Goal: Task Accomplishment & Management: Manage account settings

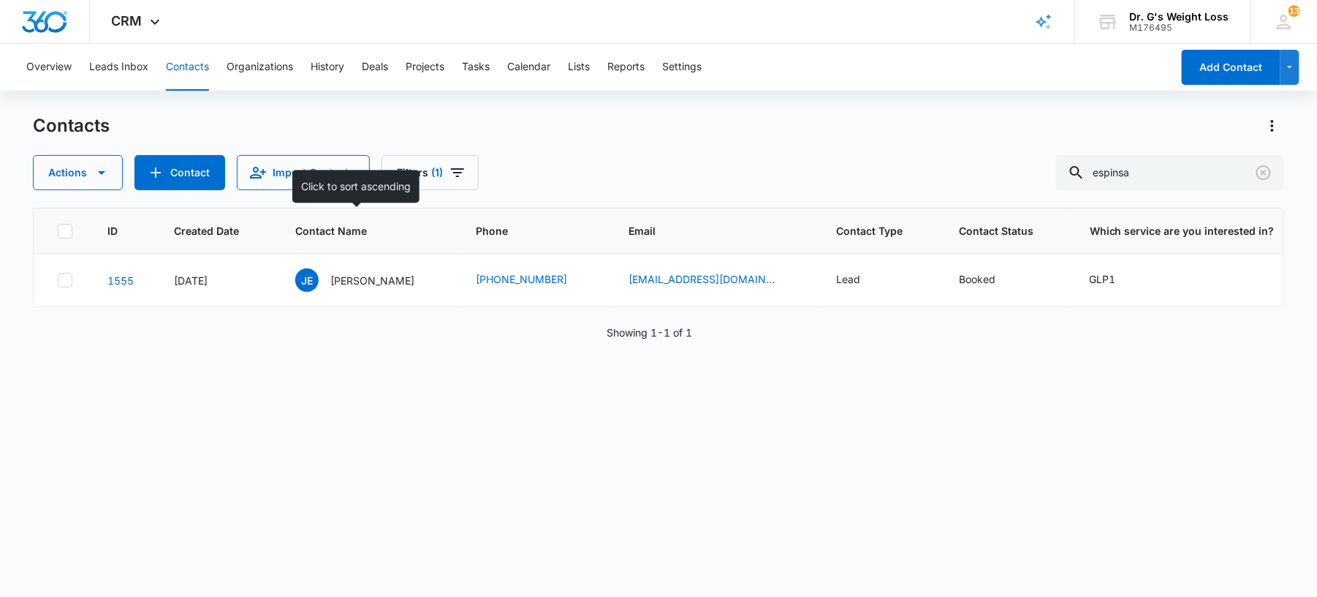
scroll to position [0, 642]
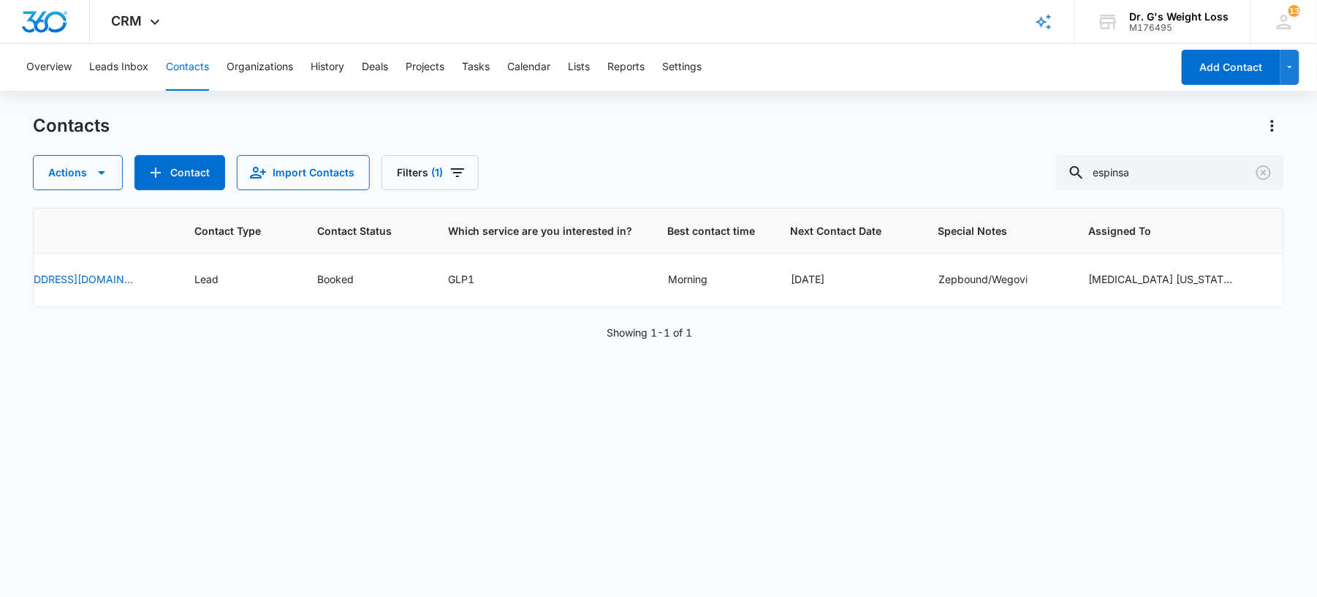
click at [194, 68] on button "Contacts" at bounding box center [187, 67] width 43 height 47
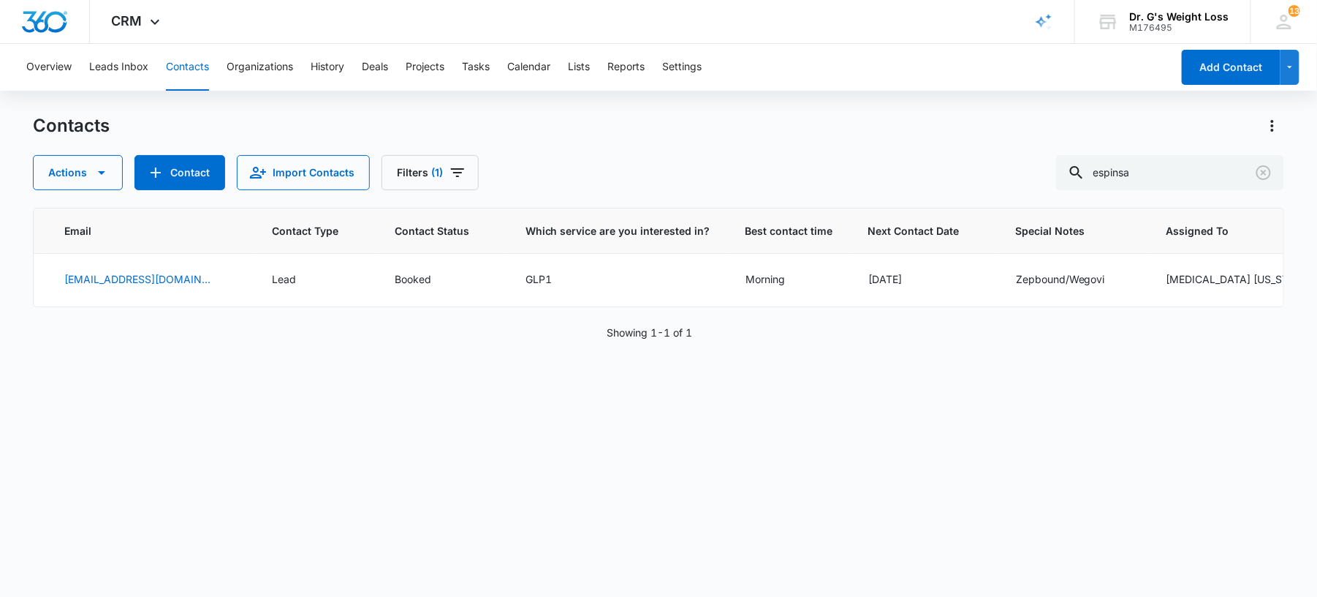
scroll to position [0, 525]
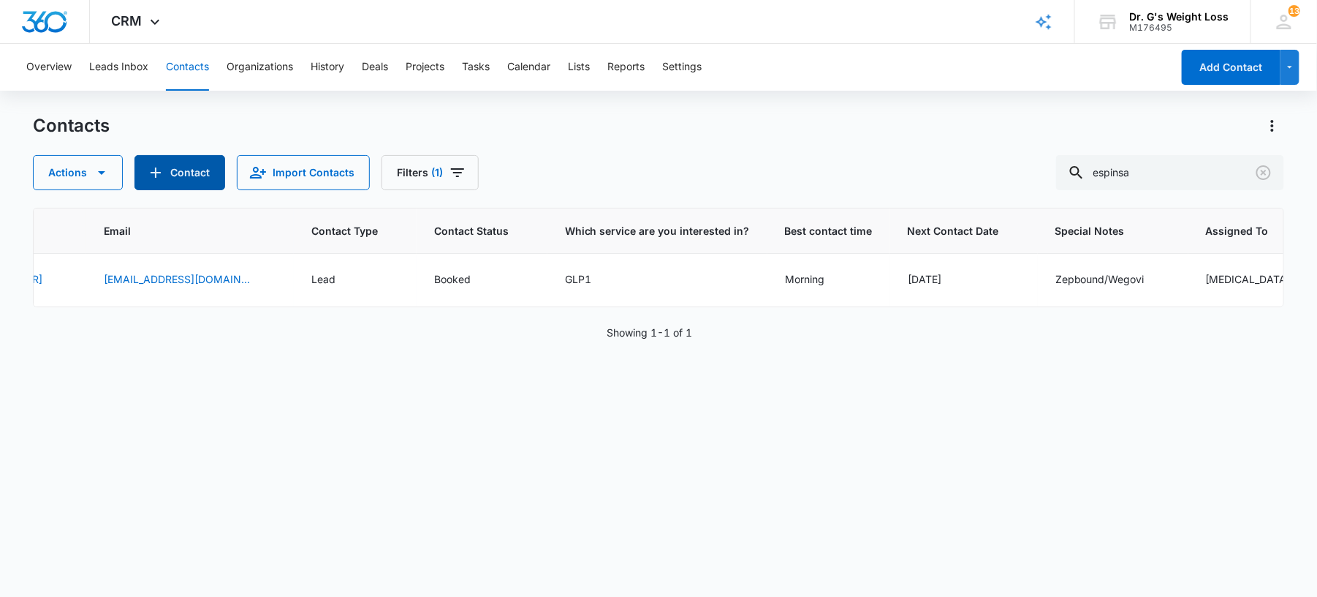
click at [184, 165] on button "Contact" at bounding box center [180, 172] width 91 height 35
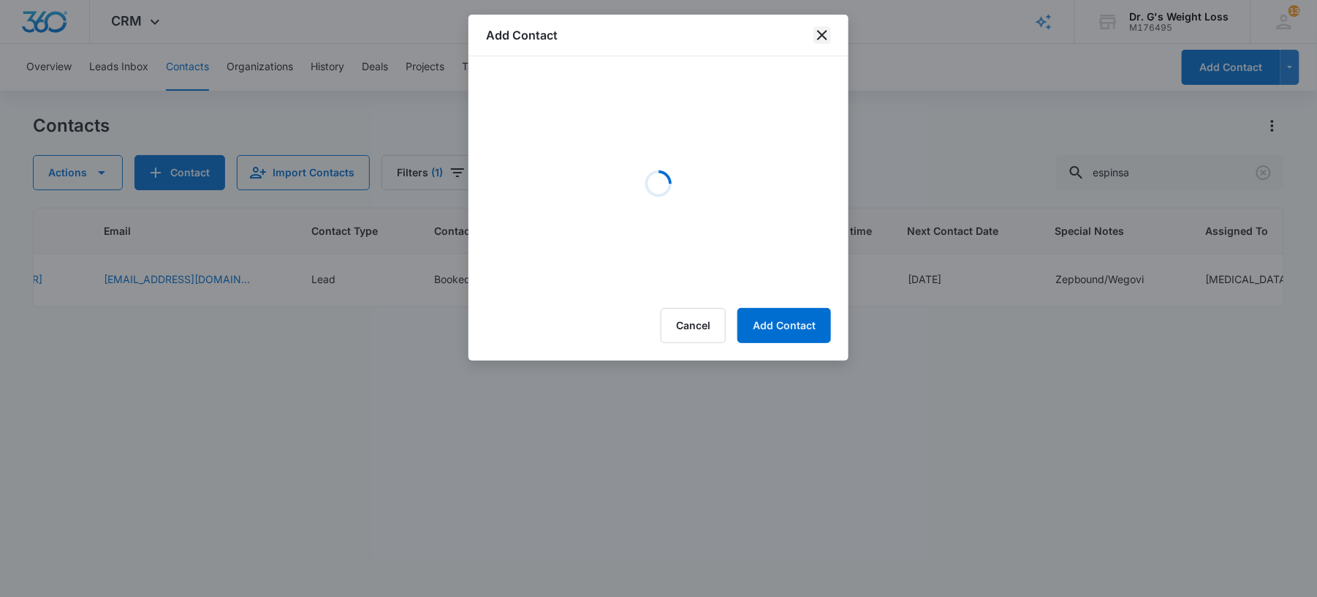
click at [823, 34] on icon "close" at bounding box center [822, 35] width 10 height 10
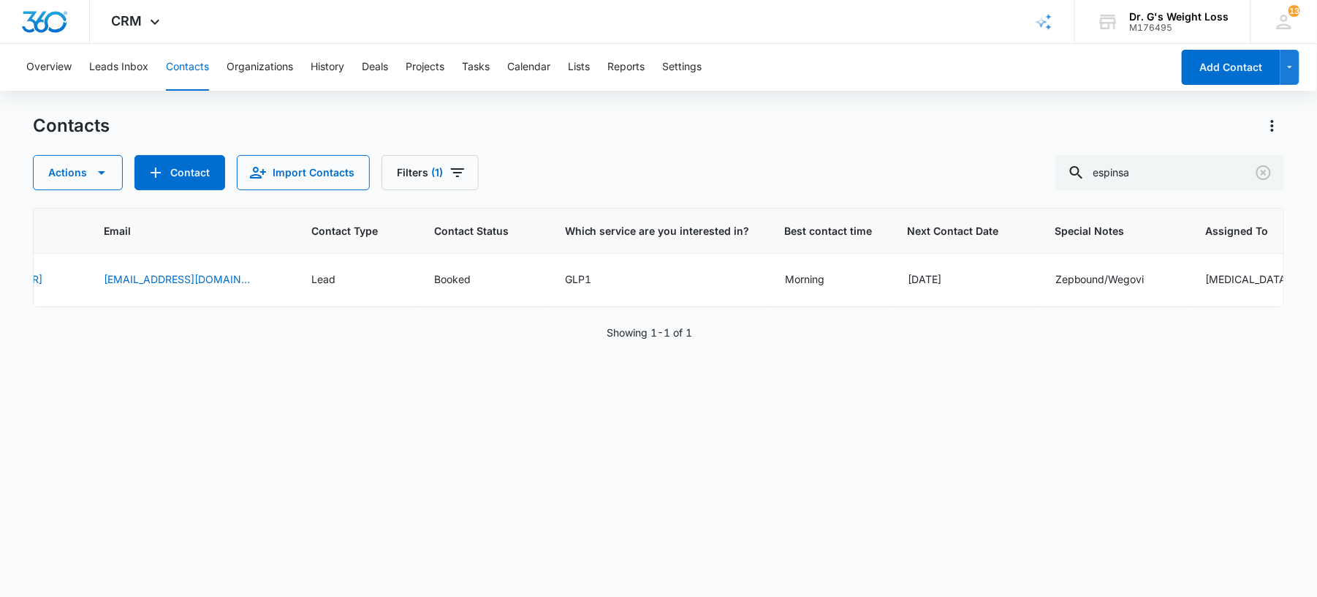
click at [88, 58] on div "Overview Leads Inbox Contacts Organizations History Deals Projects Tasks Calend…" at bounding box center [595, 67] width 1154 height 47
click at [108, 70] on button "Leads Inbox" at bounding box center [118, 67] width 59 height 47
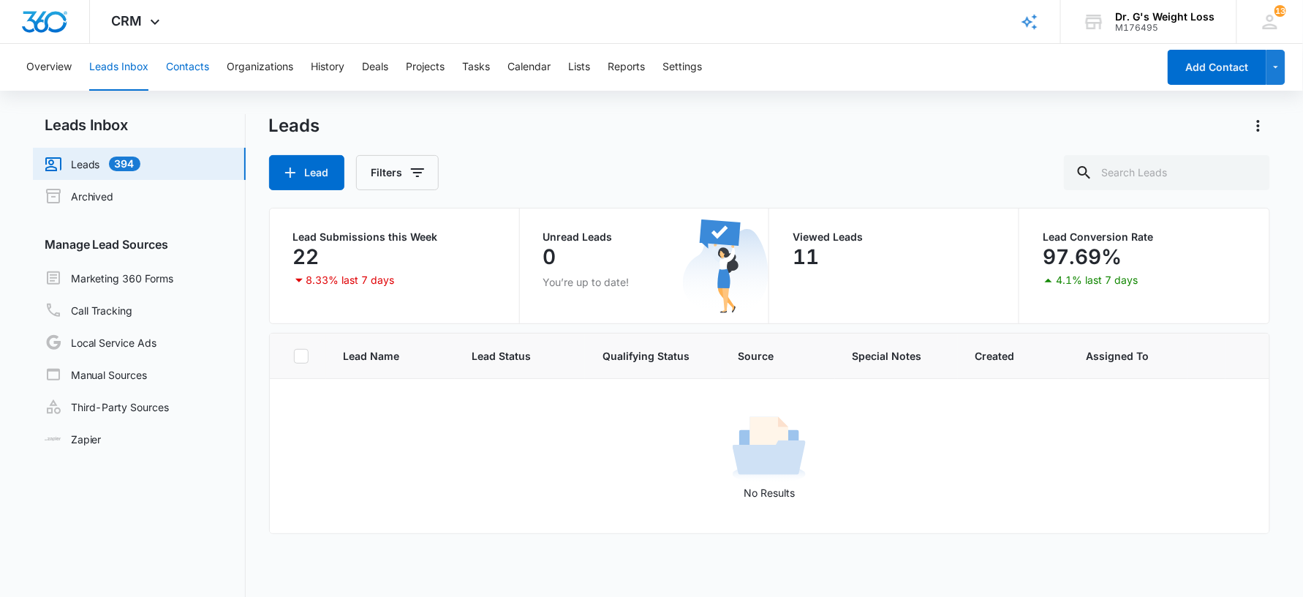
click at [177, 65] on button "Contacts" at bounding box center [187, 67] width 43 height 47
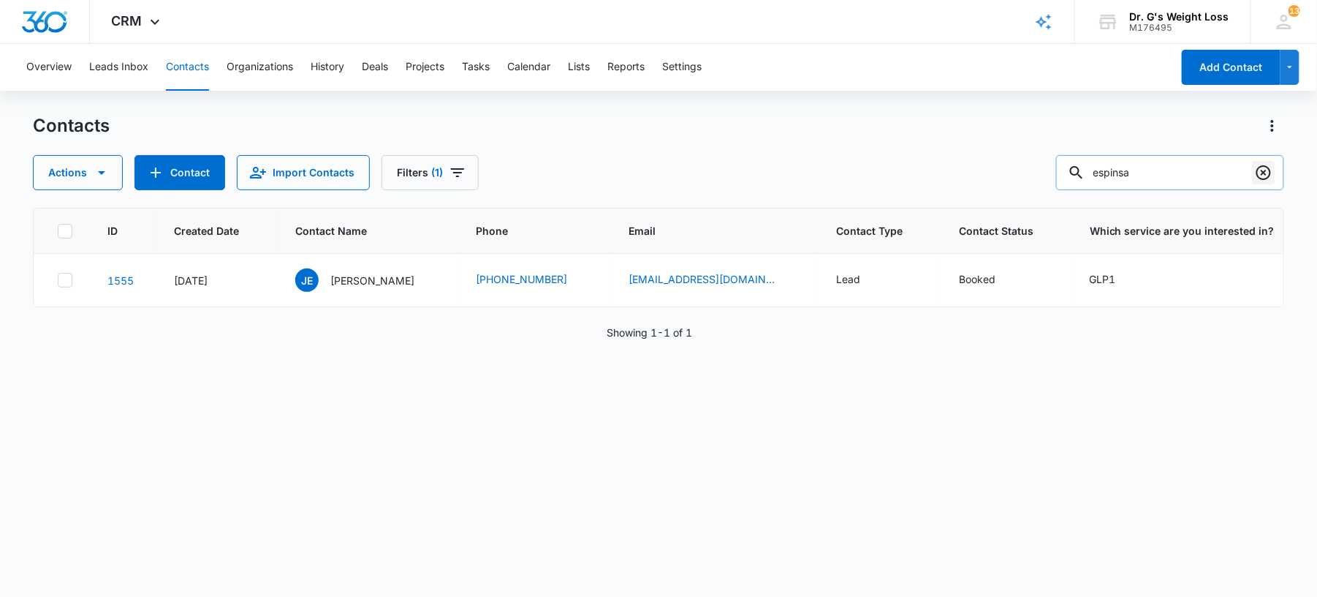
click at [1258, 171] on icon "Clear" at bounding box center [1264, 172] width 15 height 15
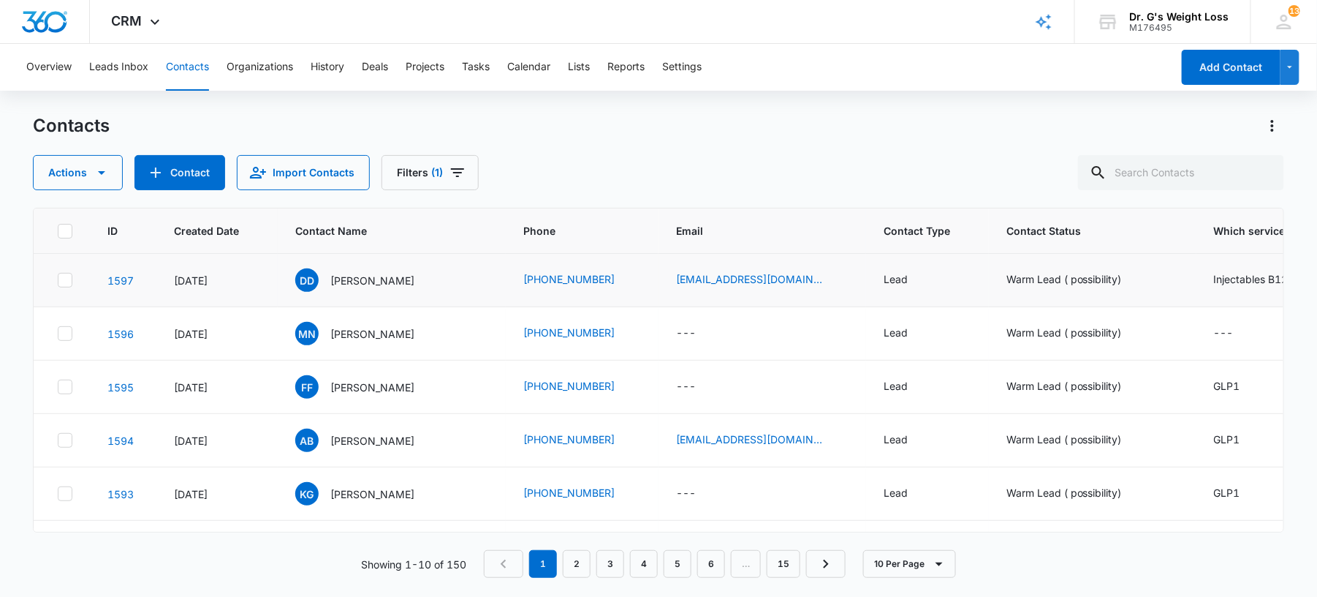
click at [688, 289] on td "[EMAIL_ADDRESS][DOMAIN_NAME]" at bounding box center [763, 280] width 208 height 53
click at [696, 284] on link "[EMAIL_ADDRESS][DOMAIN_NAME]" at bounding box center [749, 278] width 146 height 15
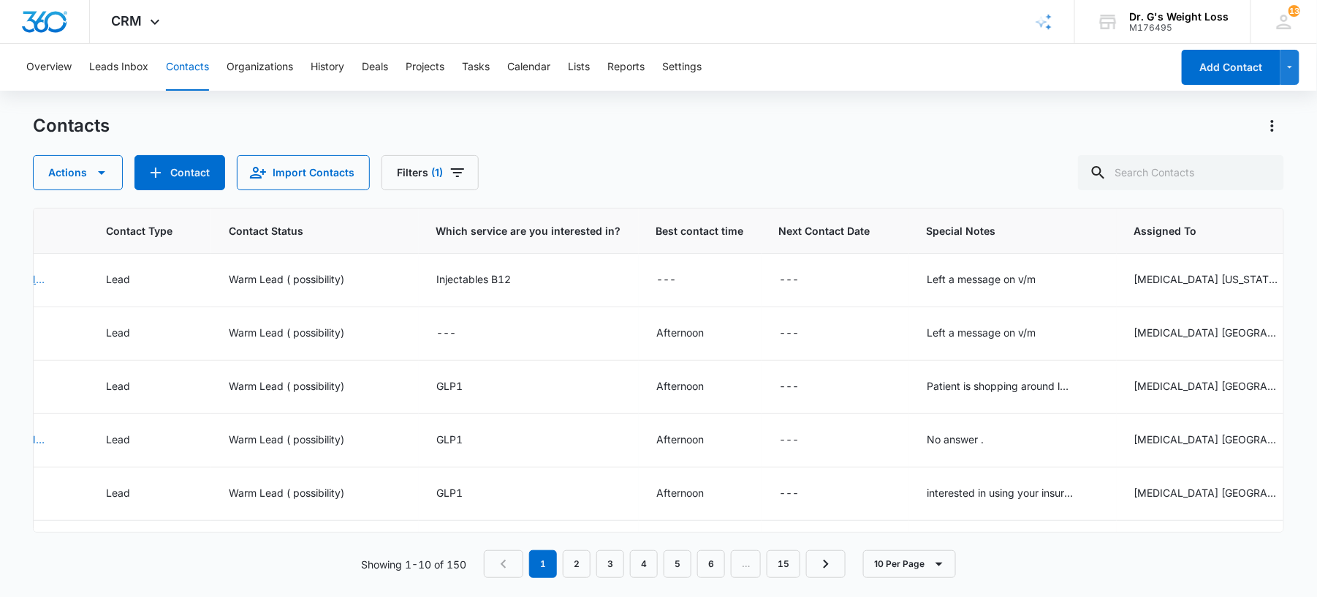
scroll to position [0, 794]
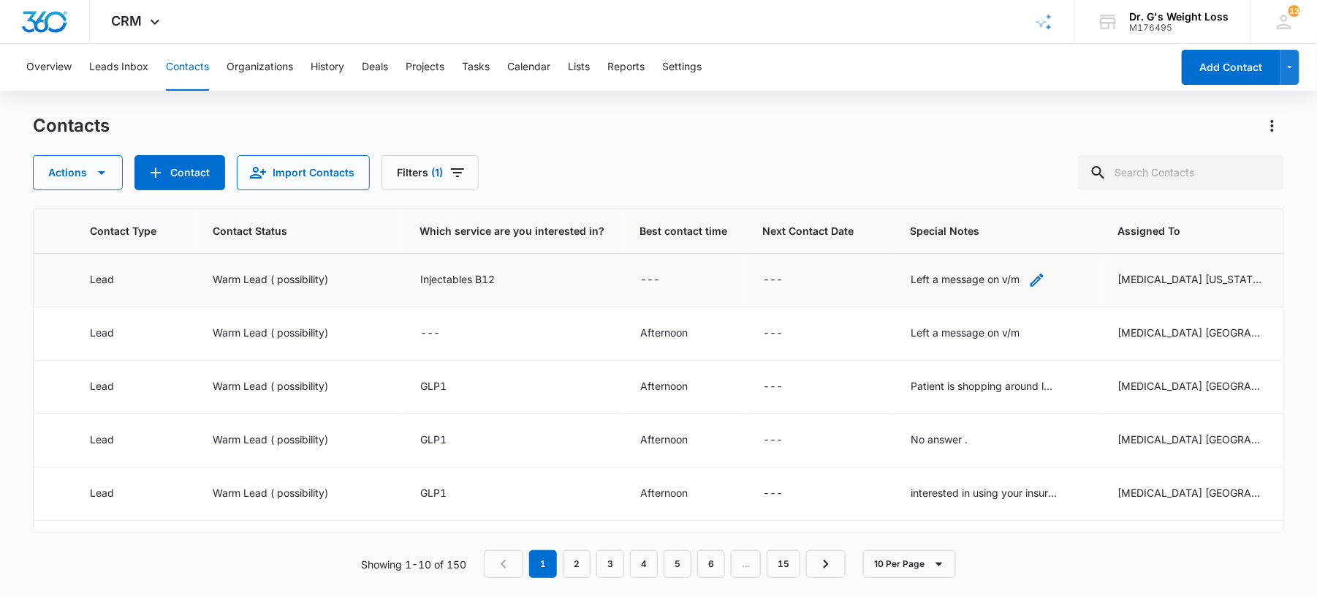
click at [911, 276] on div "Left a message on v/m" at bounding box center [965, 278] width 109 height 15
click at [987, 138] on textarea "Left a message on v/m" at bounding box center [938, 162] width 173 height 83
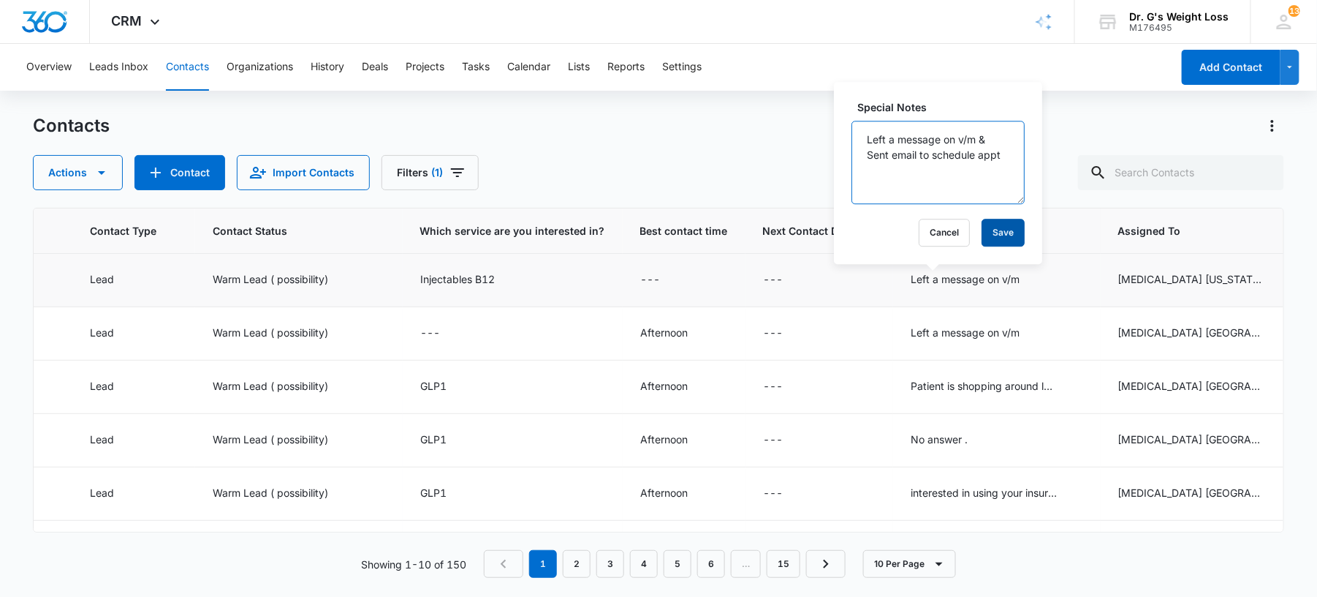
type textarea "Left a message on v/m & Sent email to schedule appt"
click at [1007, 241] on button "Save" at bounding box center [1003, 233] width 43 height 28
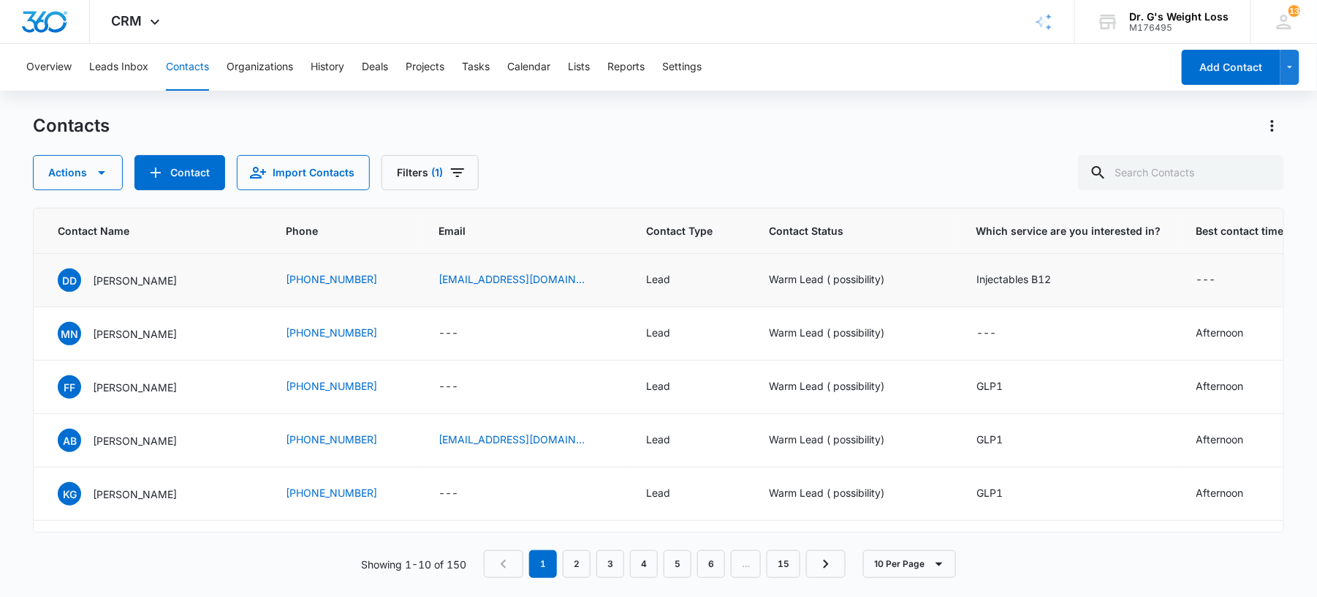
scroll to position [0, 240]
click at [870, 162] on div "Actions Contact Import Contacts Filters (1)" at bounding box center [658, 172] width 1251 height 35
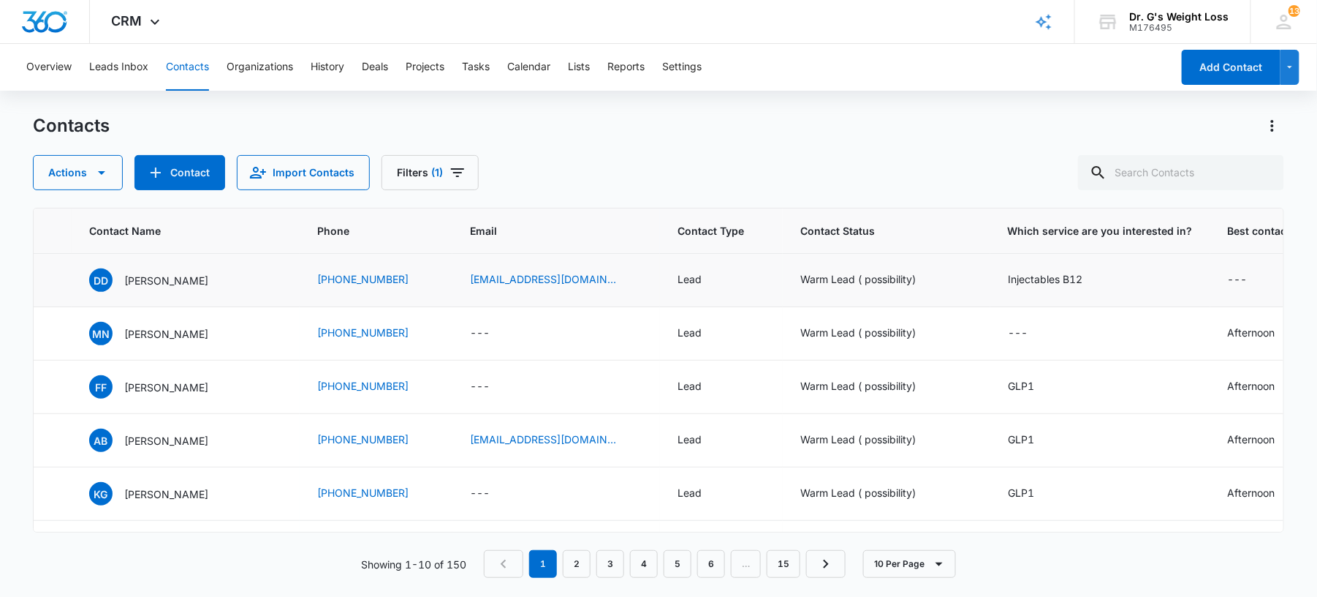
scroll to position [0, 0]
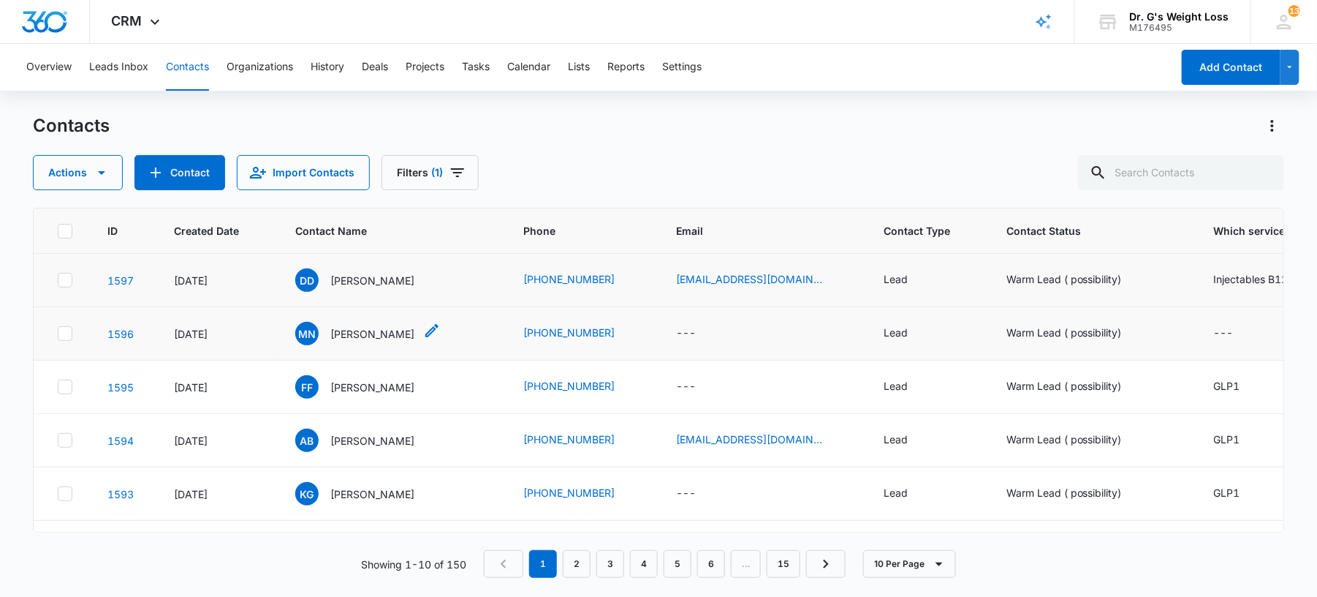
click at [352, 328] on p "[PERSON_NAME]" at bounding box center [372, 333] width 84 height 15
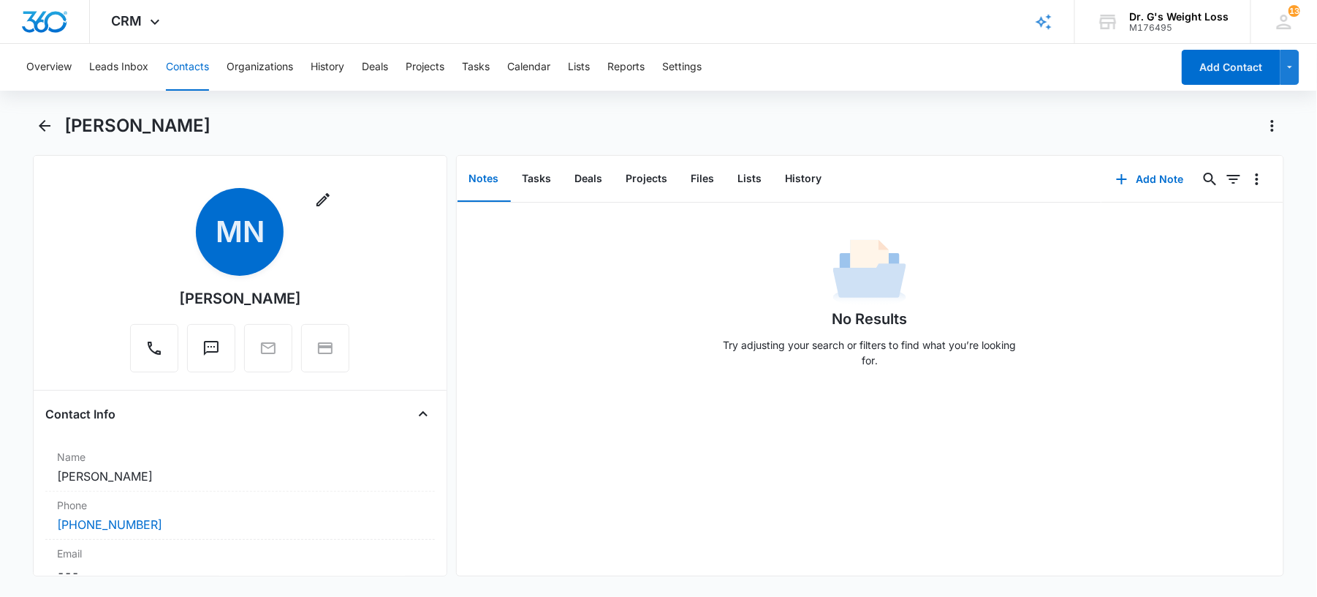
click at [216, 72] on div "Overview Leads Inbox Contacts Organizations History Deals Projects Tasks Calend…" at bounding box center [595, 67] width 1154 height 47
click at [173, 73] on button "Contacts" at bounding box center [187, 67] width 43 height 47
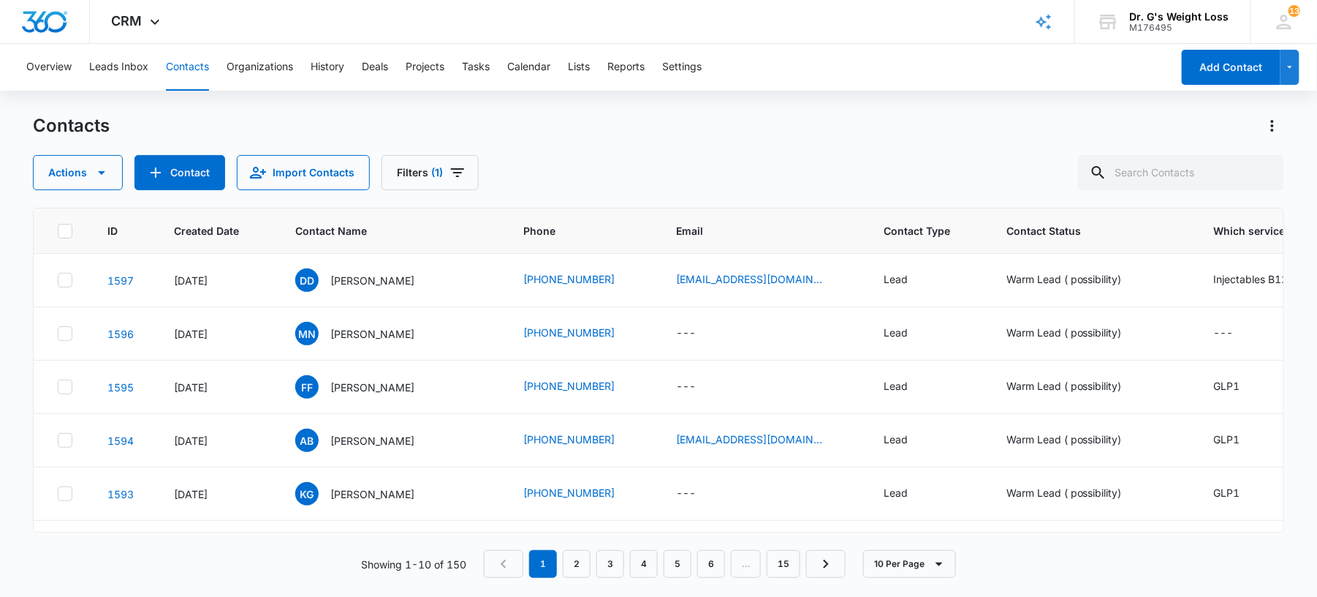
scroll to position [97, 0]
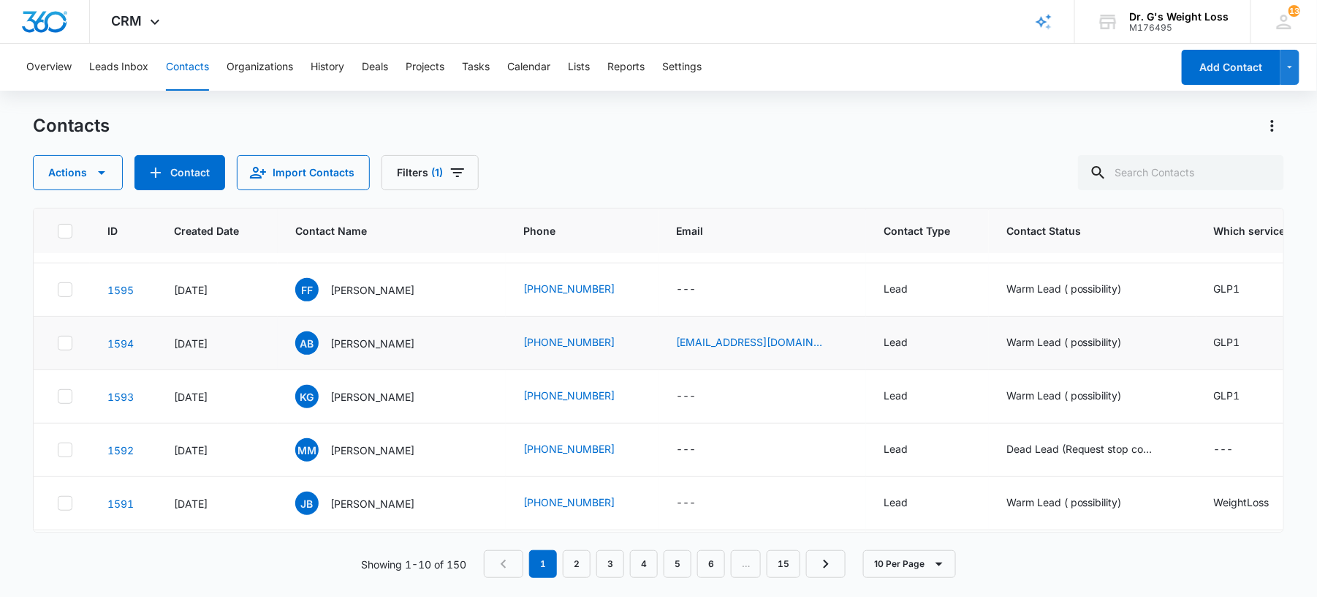
click at [659, 333] on td "[EMAIL_ADDRESS][DOMAIN_NAME]" at bounding box center [763, 343] width 208 height 53
click at [676, 339] on link "[EMAIL_ADDRESS][DOMAIN_NAME]" at bounding box center [749, 341] width 146 height 15
